Goal: Information Seeking & Learning: Learn about a topic

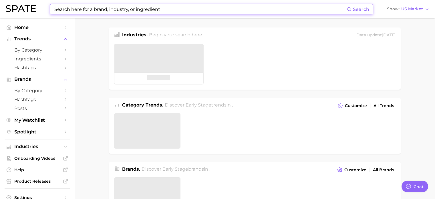
click at [129, 5] on input at bounding box center [200, 9] width 293 height 10
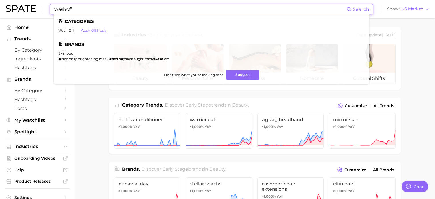
type input "washoff"
click at [101, 31] on link "wash off mask" at bounding box center [93, 30] width 25 height 4
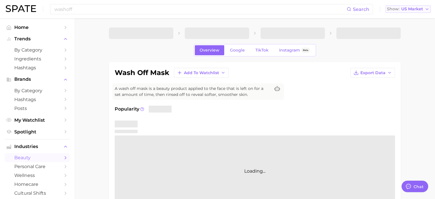
type textarea "x"
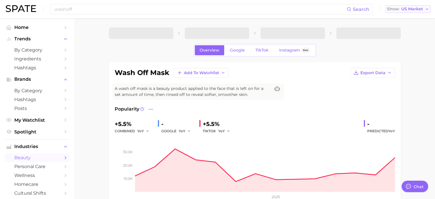
click at [423, 10] on span "US Market" at bounding box center [412, 8] width 22 height 3
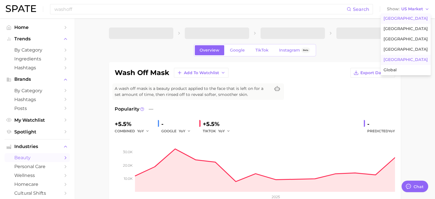
click at [407, 58] on button "[GEOGRAPHIC_DATA]" at bounding box center [406, 60] width 50 height 10
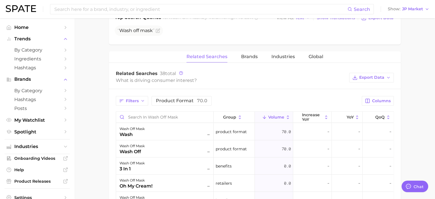
scroll to position [257, 0]
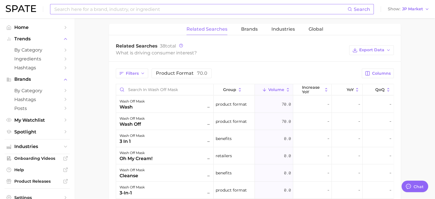
click at [68, 11] on input at bounding box center [201, 9] width 294 height 10
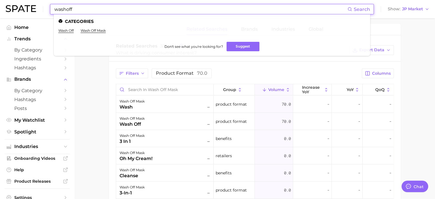
type input "washoff"
click at [66, 34] on ul "wash off wash off mask" at bounding box center [211, 32] width 307 height 9
click at [67, 28] on ul "Categories wash off wash off mask Don't see what you're looking for? Suggest" at bounding box center [212, 34] width 316 height 41
click at [67, 29] on link "wash off" at bounding box center [65, 30] width 15 height 4
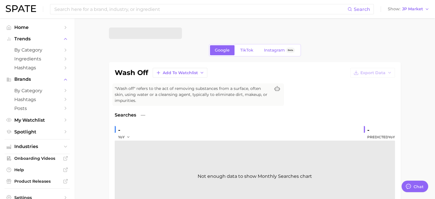
type textarea "x"
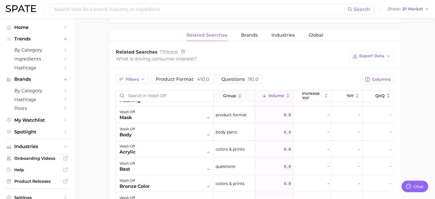
scroll to position [57, 0]
